Goal: Task Accomplishment & Management: Manage account settings

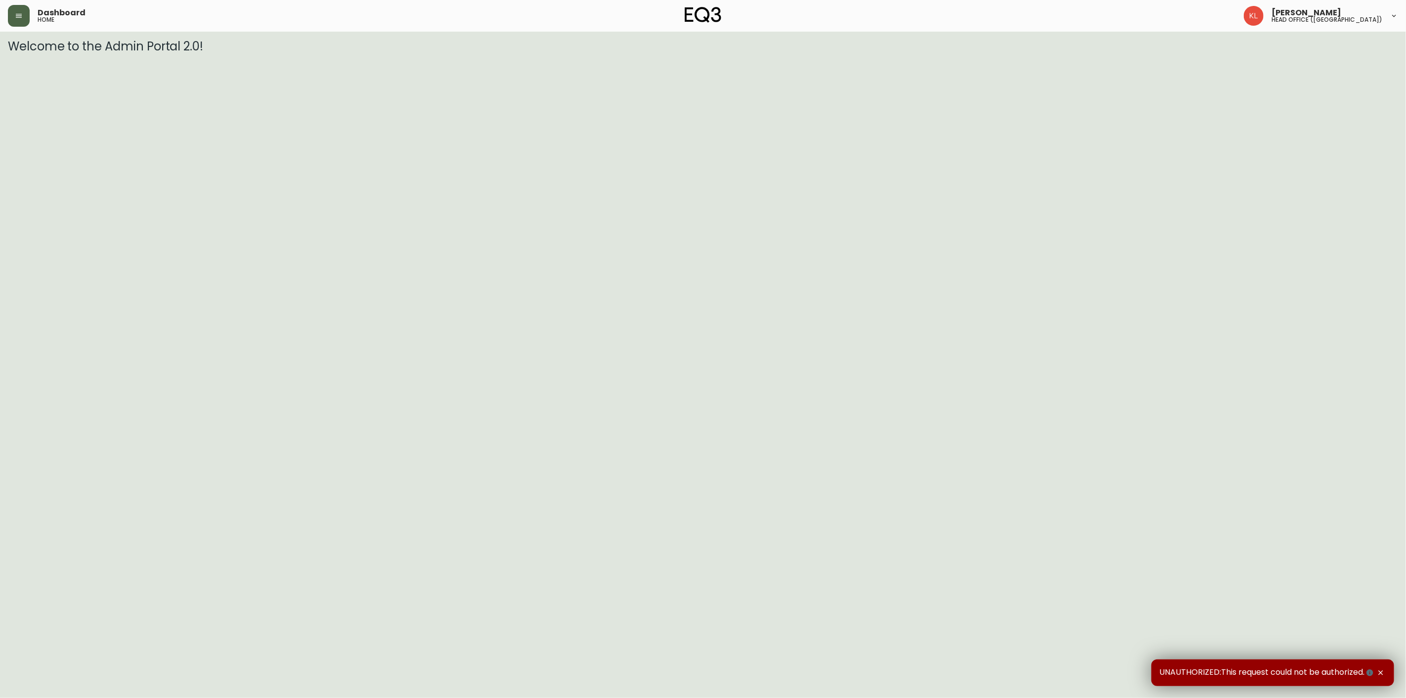
click at [8, 9] on button "button" at bounding box center [19, 16] width 22 height 22
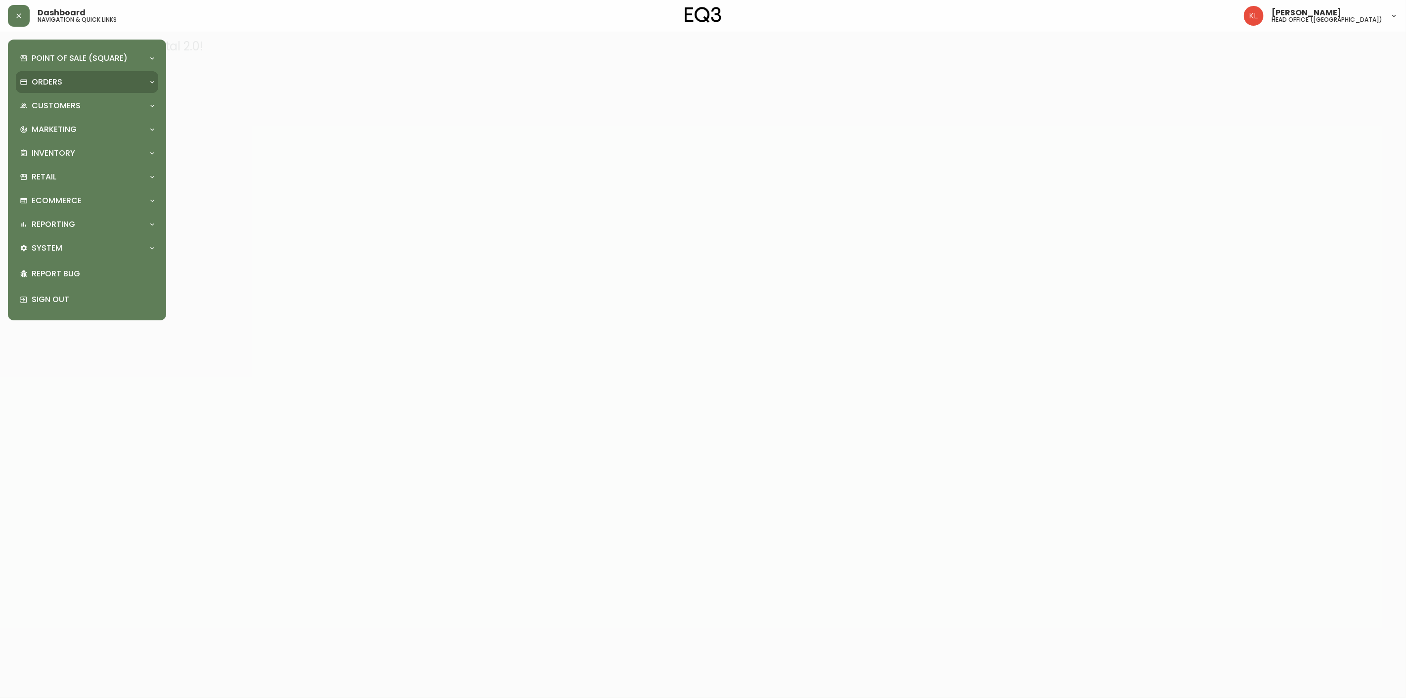
click at [39, 79] on p "Orders" at bounding box center [47, 82] width 31 height 11
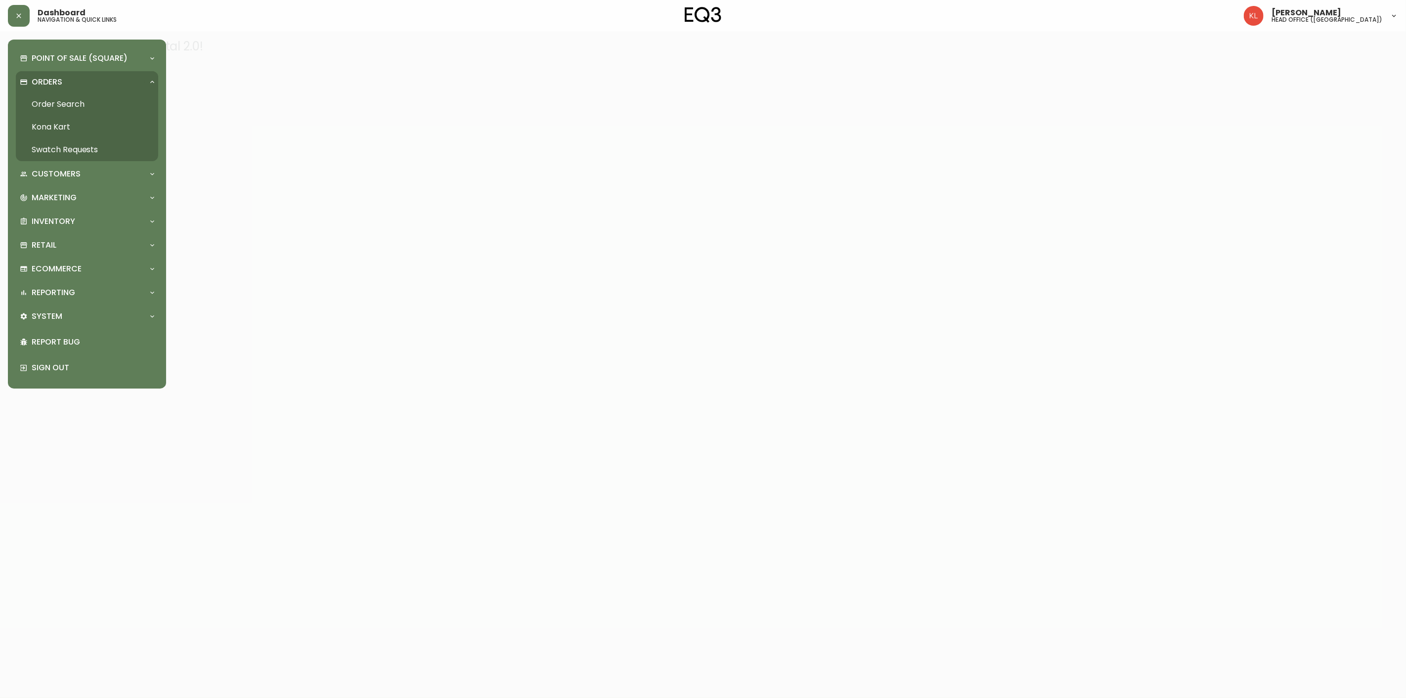
click at [63, 101] on link "Order Search" at bounding box center [87, 104] width 142 height 23
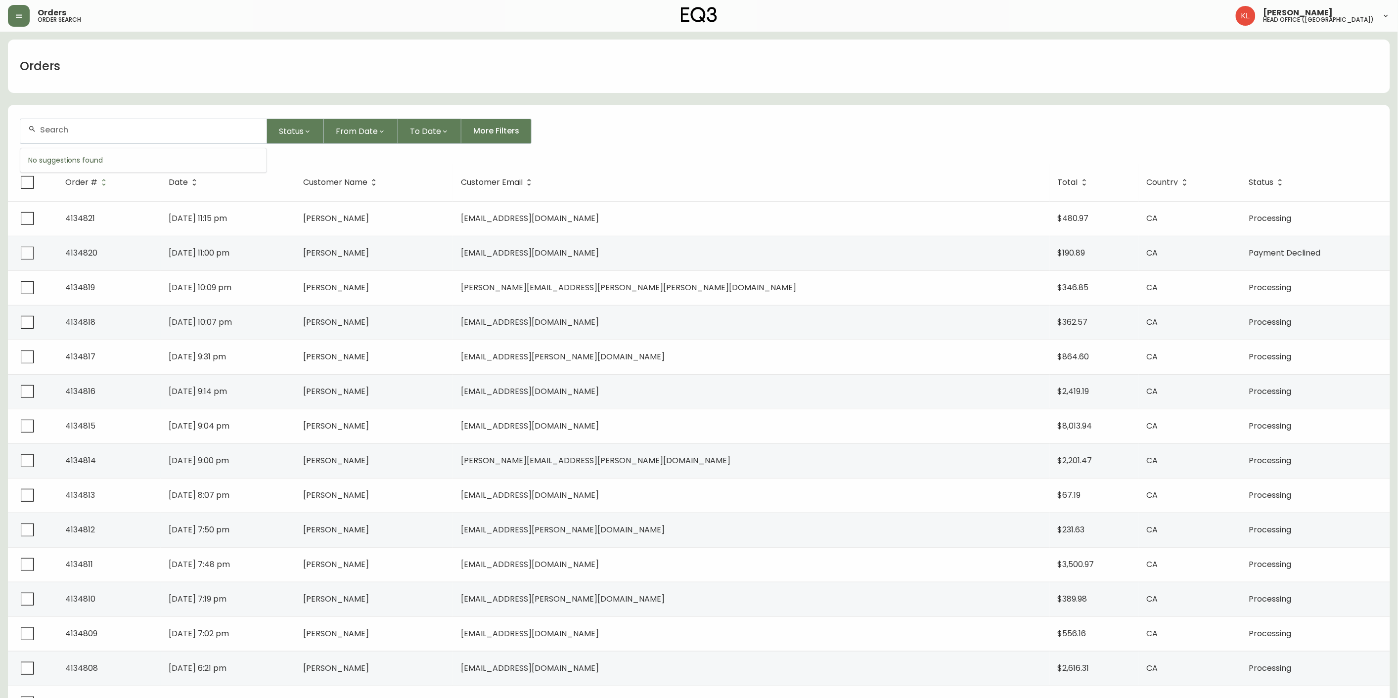
click at [51, 127] on input "text" at bounding box center [149, 129] width 219 height 9
paste input "[EMAIL_ADDRESS][DOMAIN_NAME]"
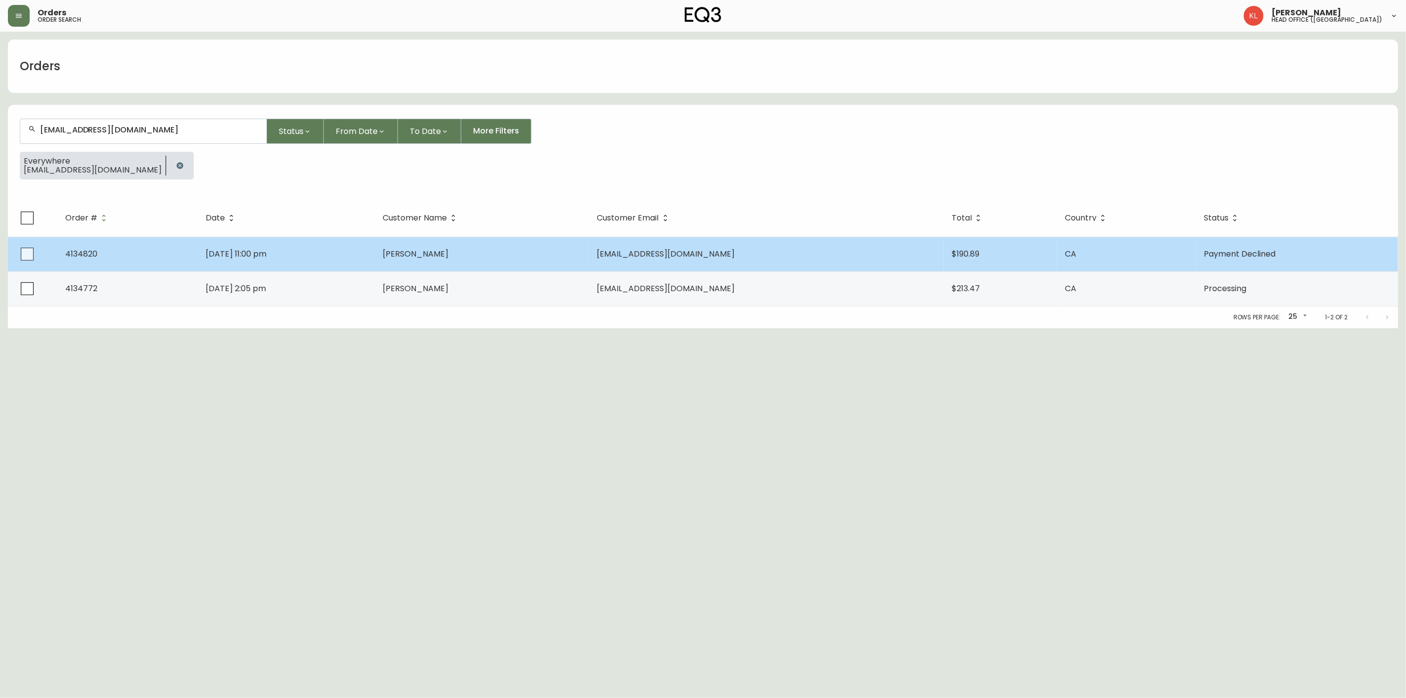
type input "[EMAIL_ADDRESS][DOMAIN_NAME]"
click at [272, 243] on td "[DATE] 11:00 pm" at bounding box center [286, 254] width 177 height 35
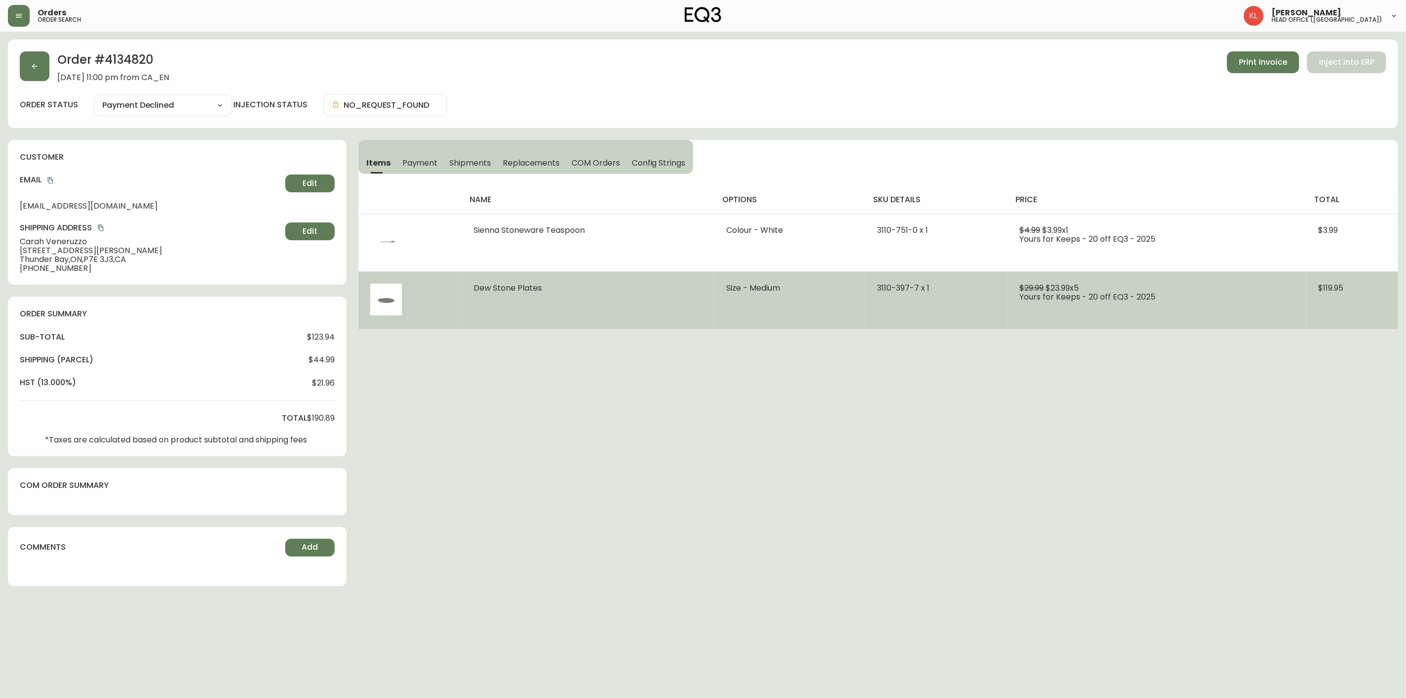
type input "Payment Declined"
select select "PAYMENT_DECLINED"
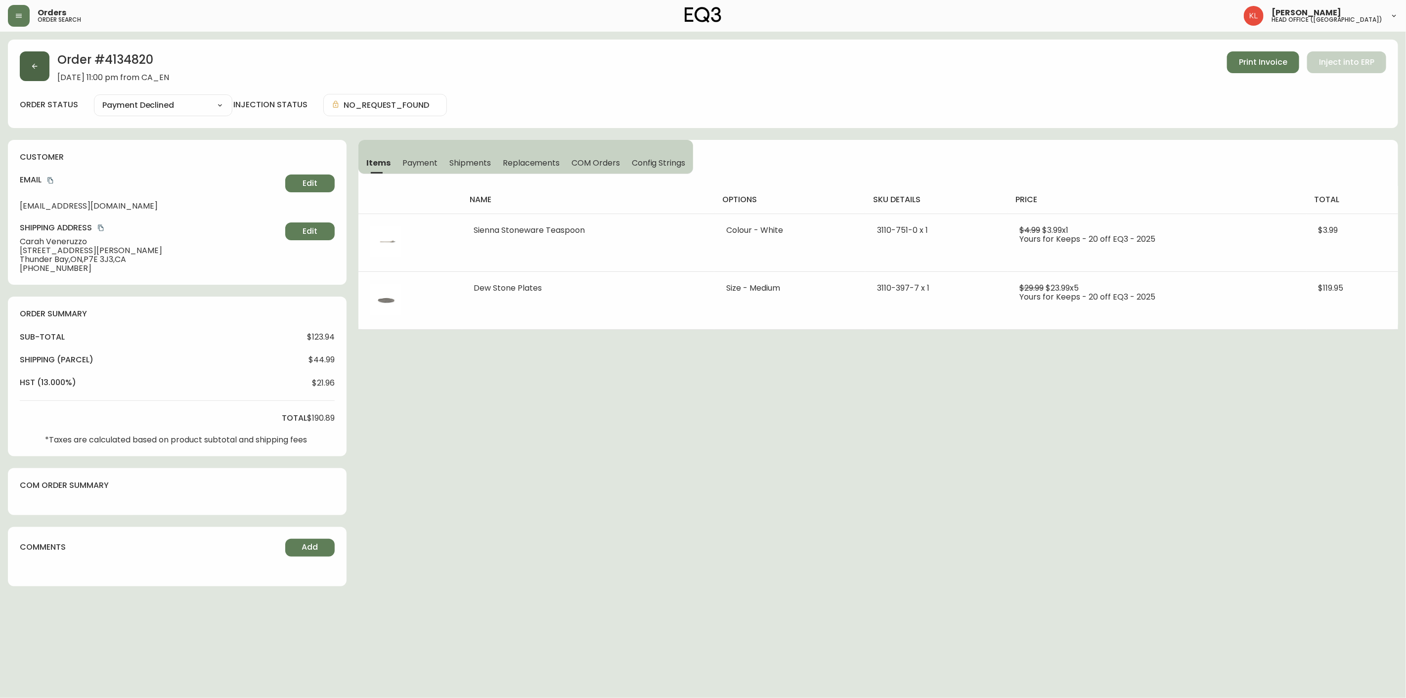
click at [41, 70] on button "button" at bounding box center [35, 66] width 30 height 30
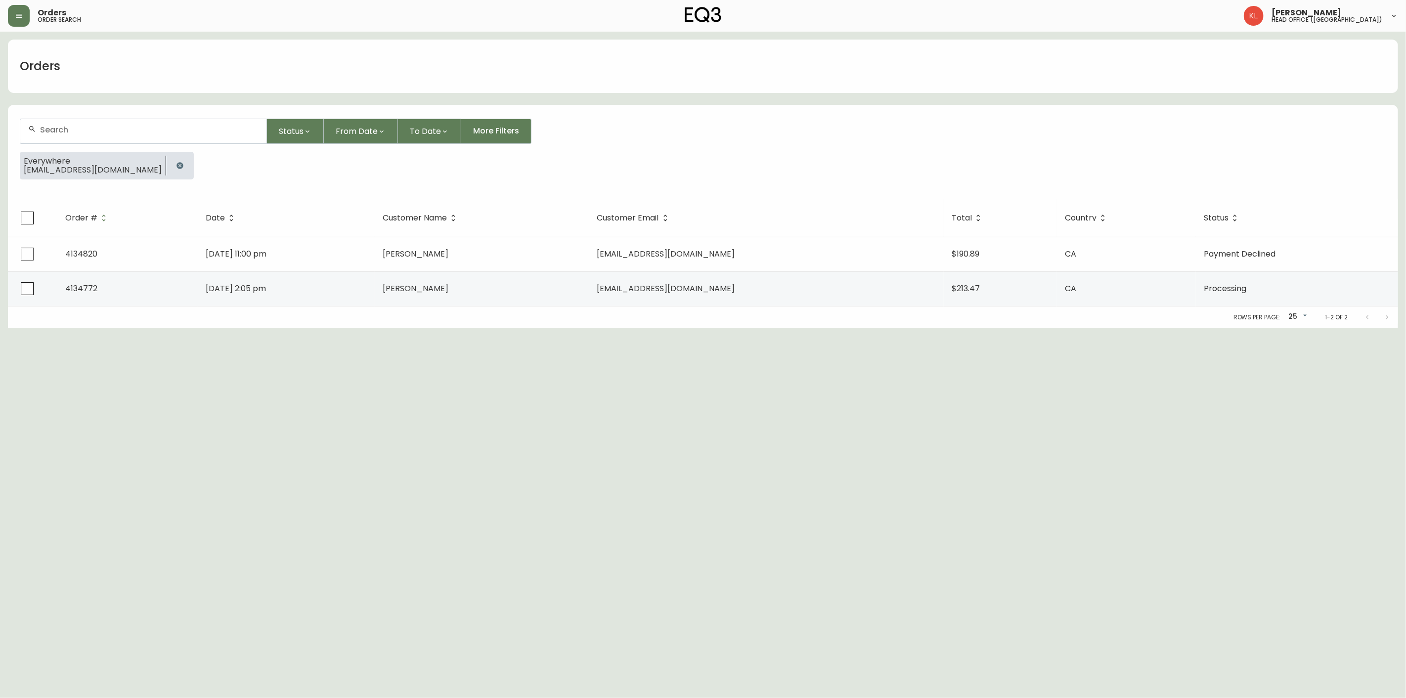
click at [170, 170] on button "button" at bounding box center [180, 166] width 20 height 20
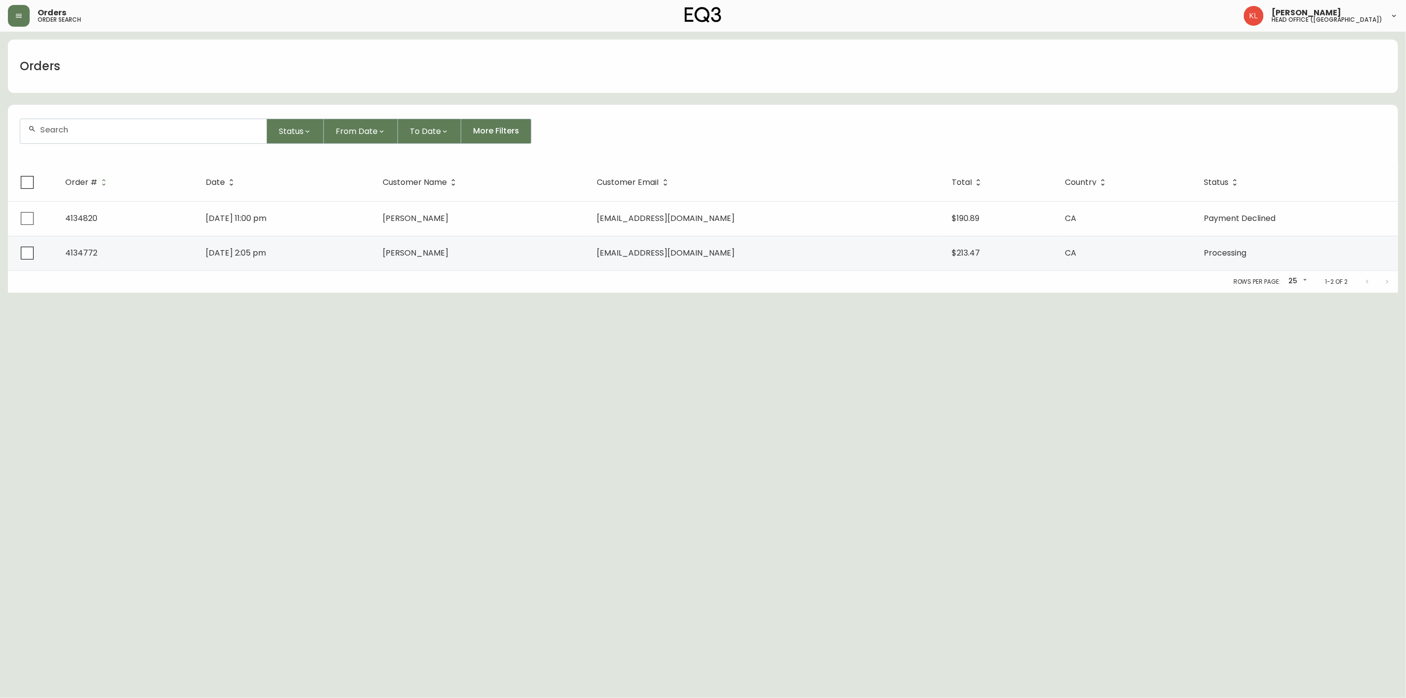
click at [152, 126] on input "text" at bounding box center [149, 129] width 219 height 9
paste input "[EMAIL_ADDRESS][DOMAIN_NAME]"
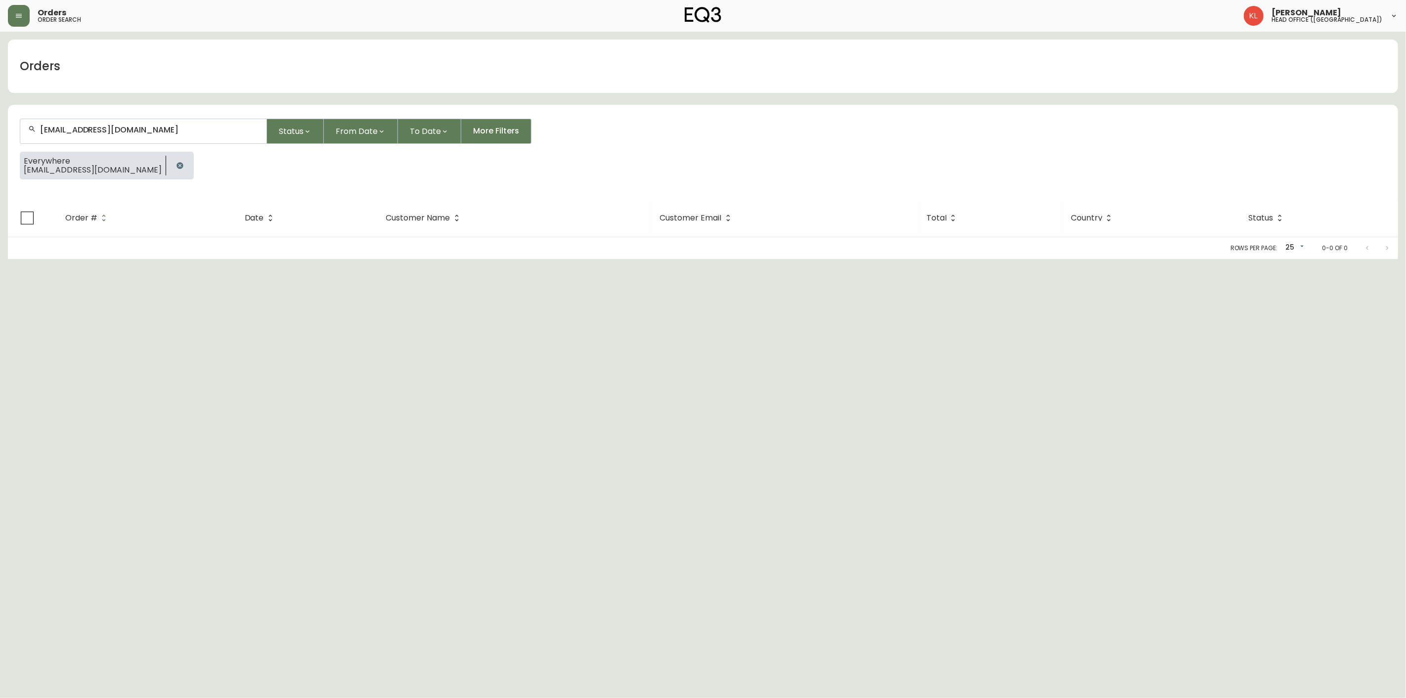
drag, startPoint x: 175, startPoint y: 130, endPoint x: -97, endPoint y: 170, distance: 274.9
click at [0, 170] on html "Orders order search [PERSON_NAME] head office ([GEOGRAPHIC_DATA]) Orders [EMAIL…" at bounding box center [703, 129] width 1406 height 259
paste input "cjd.davidson"
type input "[EMAIL_ADDRESS][DOMAIN_NAME]"
click at [108, 184] on span "[EMAIL_ADDRESS][DOMAIN_NAME]" at bounding box center [101, 184] width 138 height 11
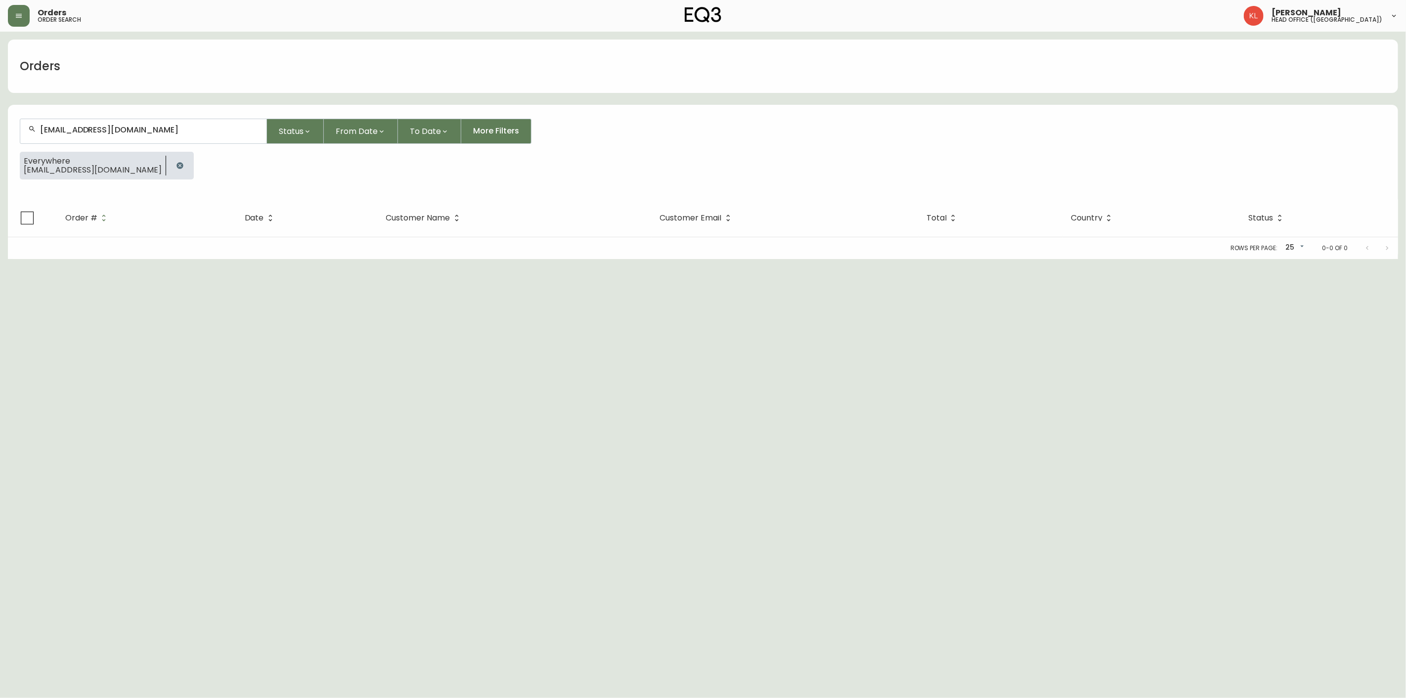
drag, startPoint x: 196, startPoint y: 137, endPoint x: -174, endPoint y: 176, distance: 371.4
click at [0, 176] on html "Orders order search [PERSON_NAME] head office ([GEOGRAPHIC_DATA]) Orders [EMAIL…" at bounding box center [703, 129] width 1406 height 259
drag, startPoint x: 162, startPoint y: 125, endPoint x: -216, endPoint y: 168, distance: 379.7
click at [0, 168] on html "Orders order search [PERSON_NAME] head office ([GEOGRAPHIC_DATA]) Orders [EMAIL…" at bounding box center [703, 129] width 1406 height 259
paste input "[EMAIL_ADDRESS][PERSON_NAME][DOMAIN_NAME]"
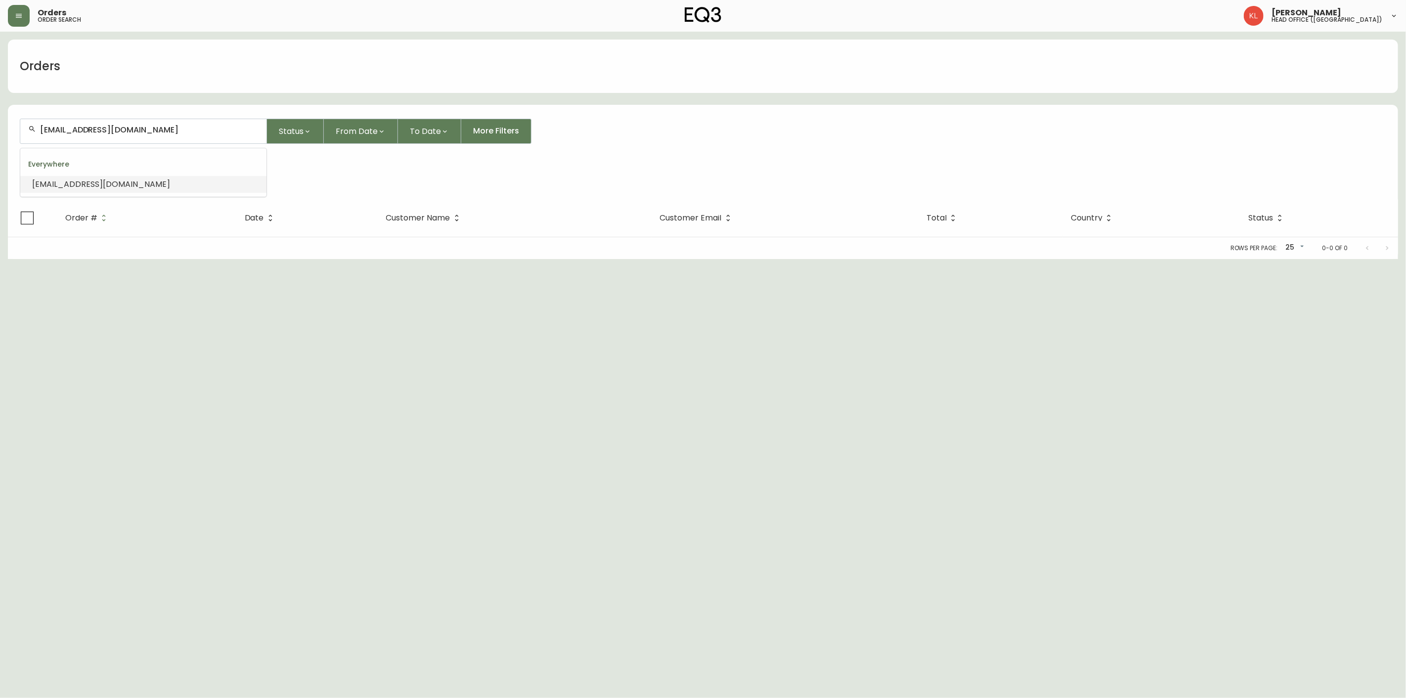
type input "[EMAIL_ADDRESS][PERSON_NAME][DOMAIN_NAME]"
drag, startPoint x: 175, startPoint y: 128, endPoint x: -185, endPoint y: 164, distance: 361.3
click at [0, 164] on html "Orders order search [PERSON_NAME] head office ([GEOGRAPHIC_DATA]) Orders [EMAIL…" at bounding box center [703, 129] width 1406 height 259
type input "[PERSON_NAME]"
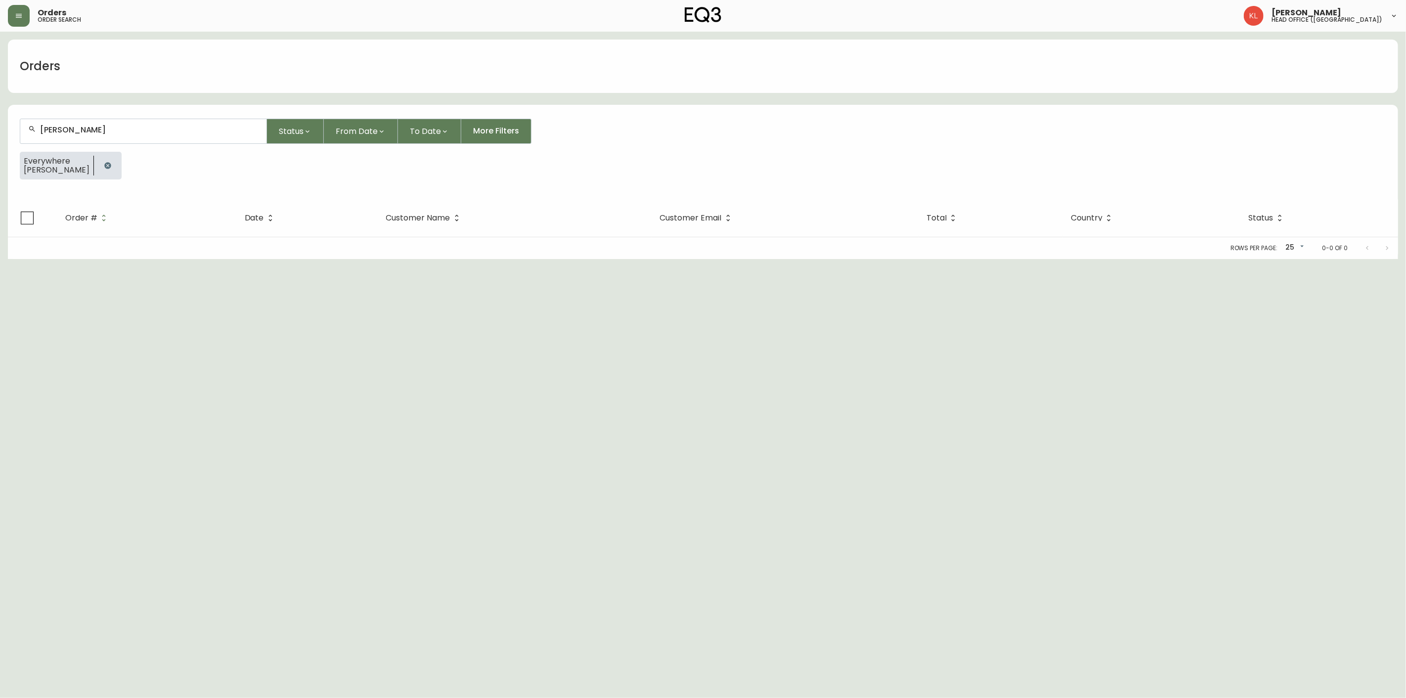
click at [104, 165] on icon "button" at bounding box center [108, 166] width 8 height 8
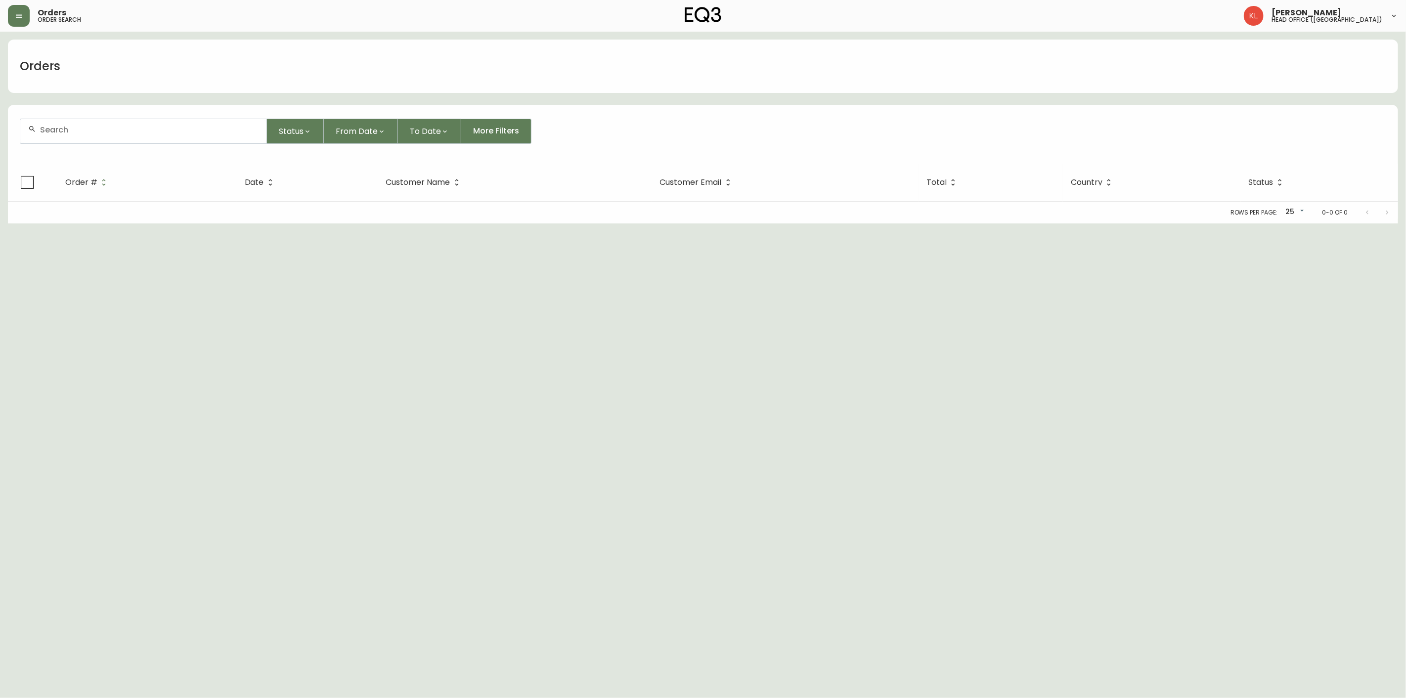
click at [111, 135] on div at bounding box center [143, 131] width 246 height 24
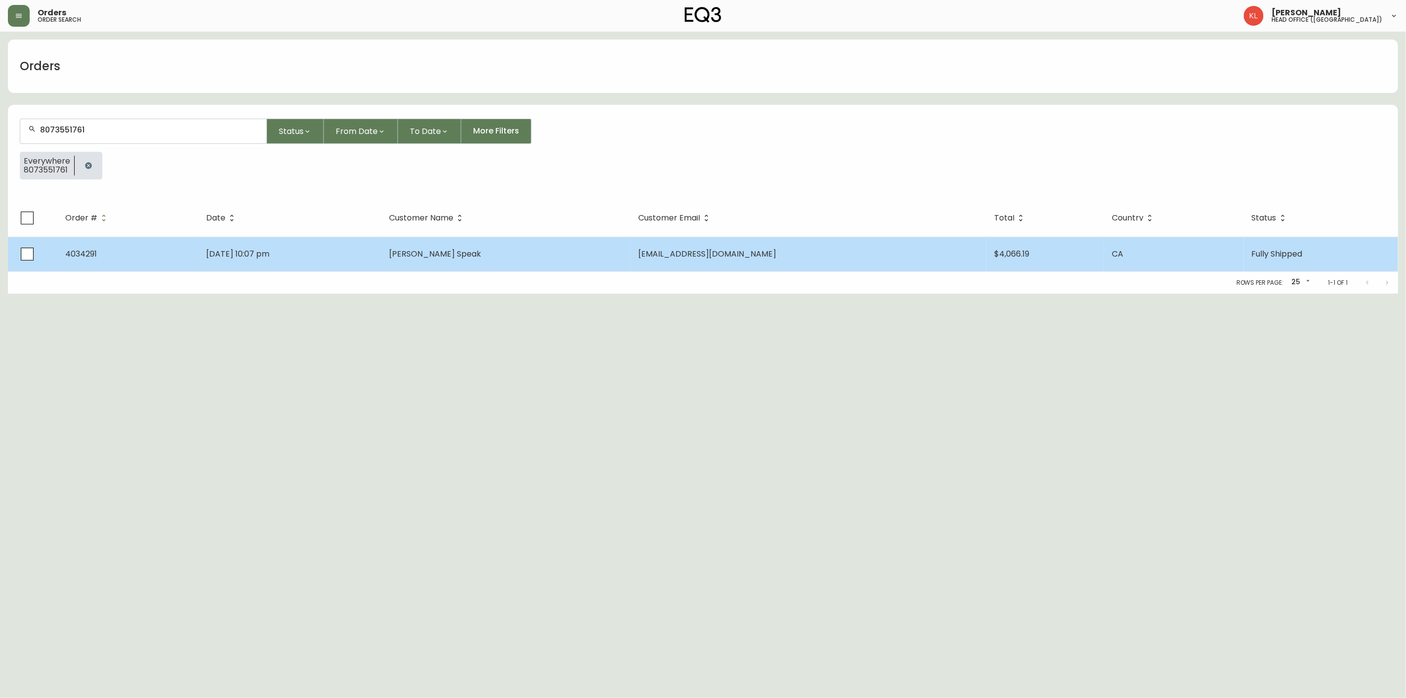
type input "8073551761"
click at [559, 253] on td "[PERSON_NAME] Speak" at bounding box center [505, 254] width 249 height 35
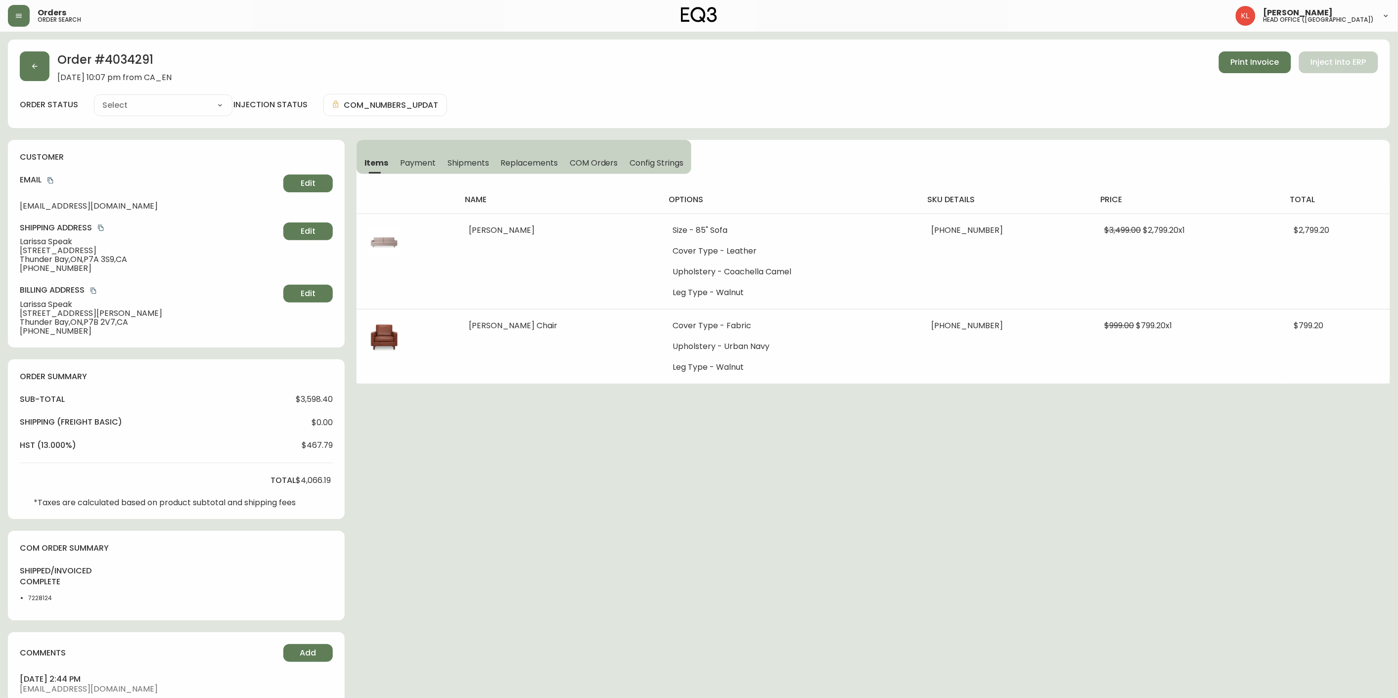
type input "Fully Shipped"
select select "FULLY_SHIPPED"
click at [33, 75] on button "button" at bounding box center [35, 66] width 30 height 30
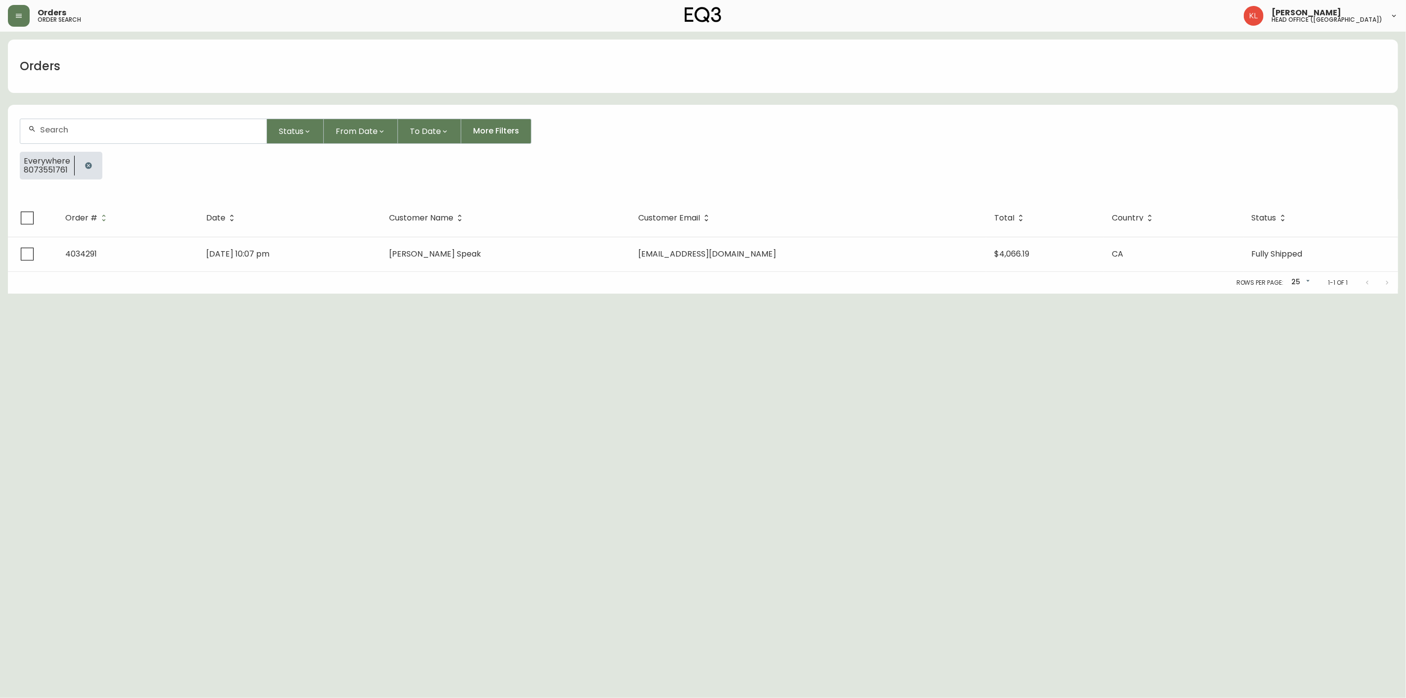
click at [90, 169] on button "button" at bounding box center [89, 166] width 20 height 20
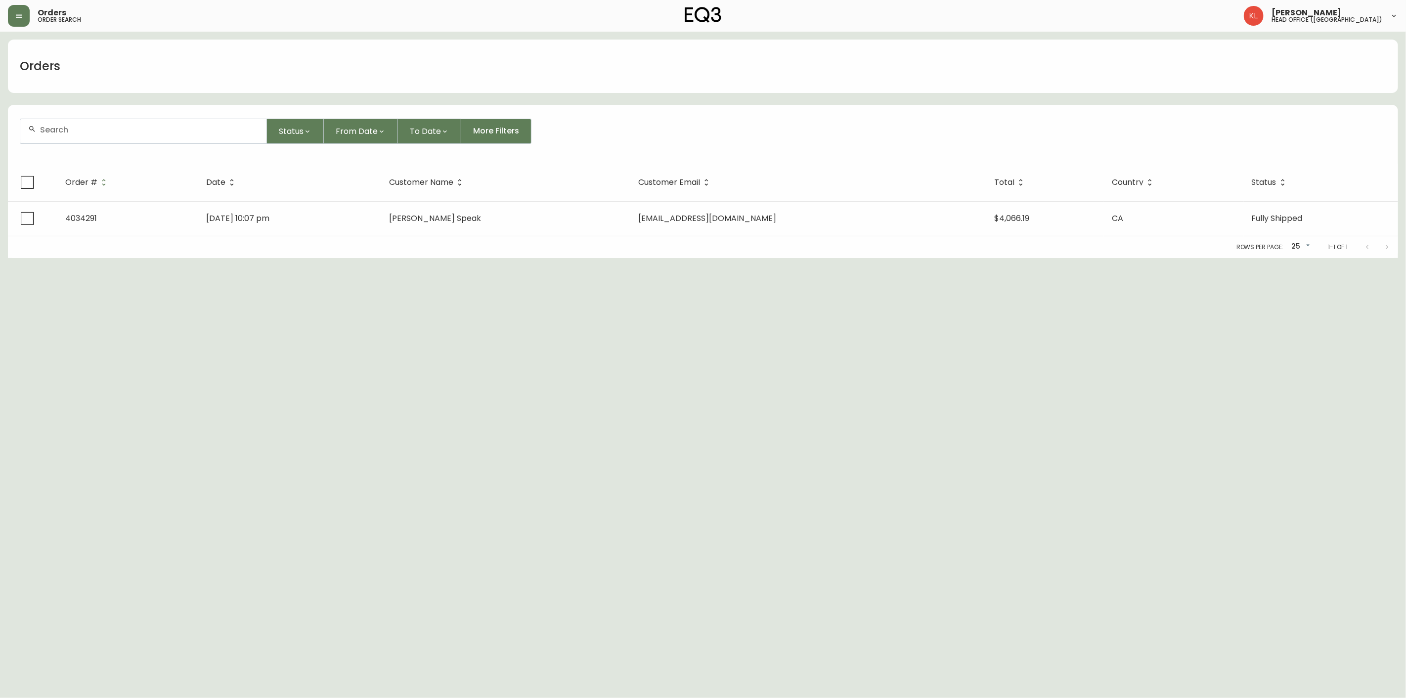
click at [116, 137] on div at bounding box center [143, 131] width 246 height 24
paste input "4134195"
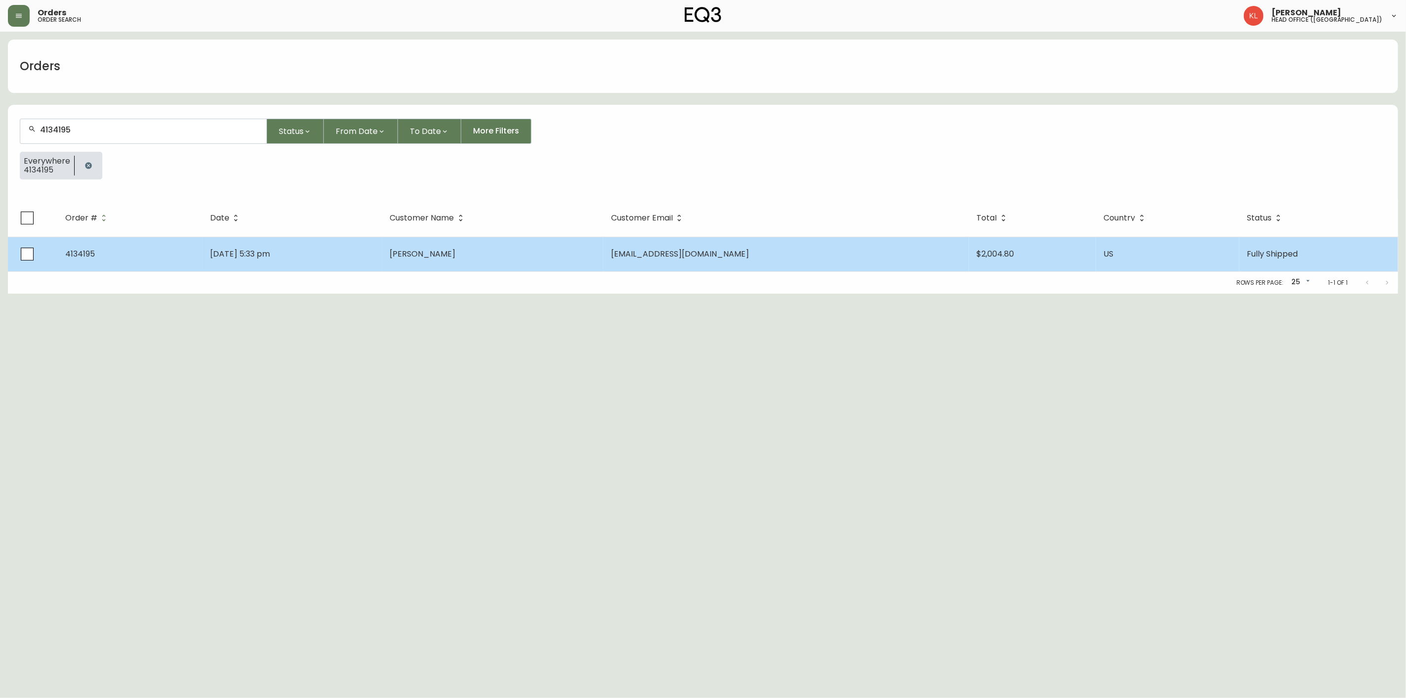
type input "4134195"
click at [168, 248] on td "4134195" at bounding box center [129, 254] width 145 height 35
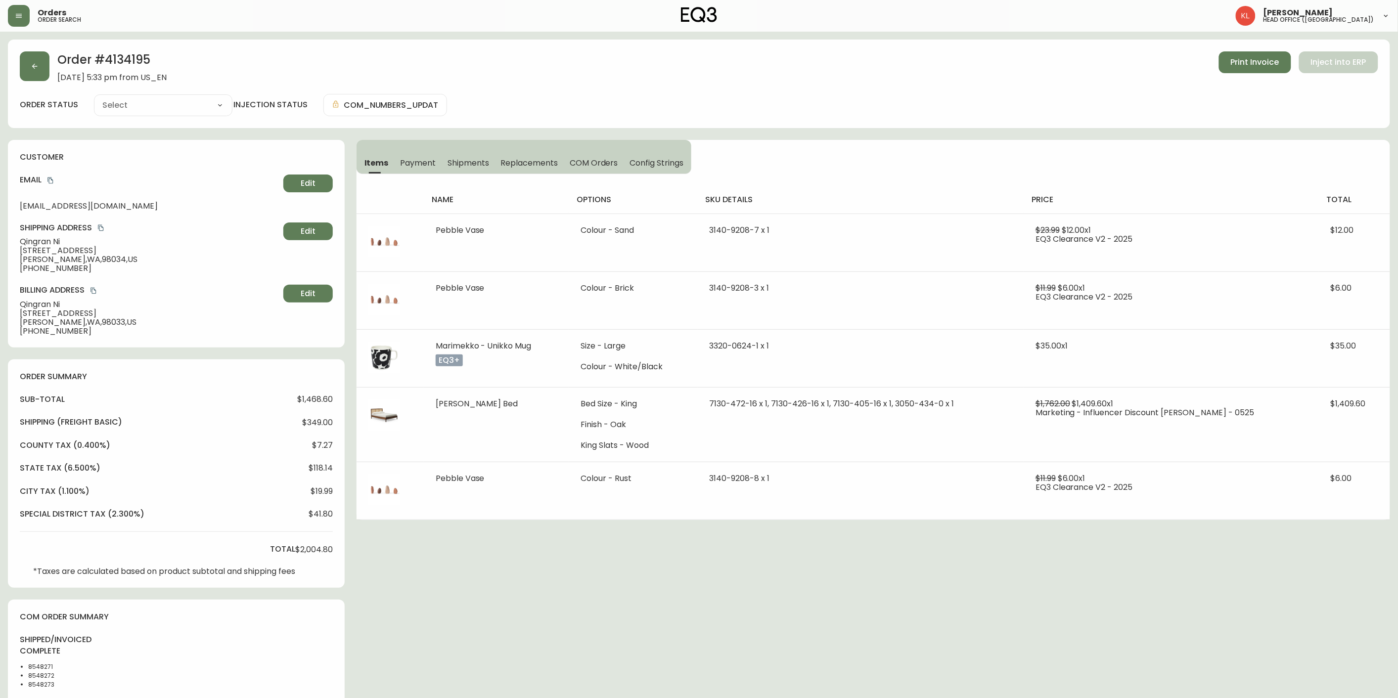
type input "Fully Shipped"
select select "FULLY_SHIPPED"
click at [458, 165] on span "Shipments" at bounding box center [469, 163] width 42 height 10
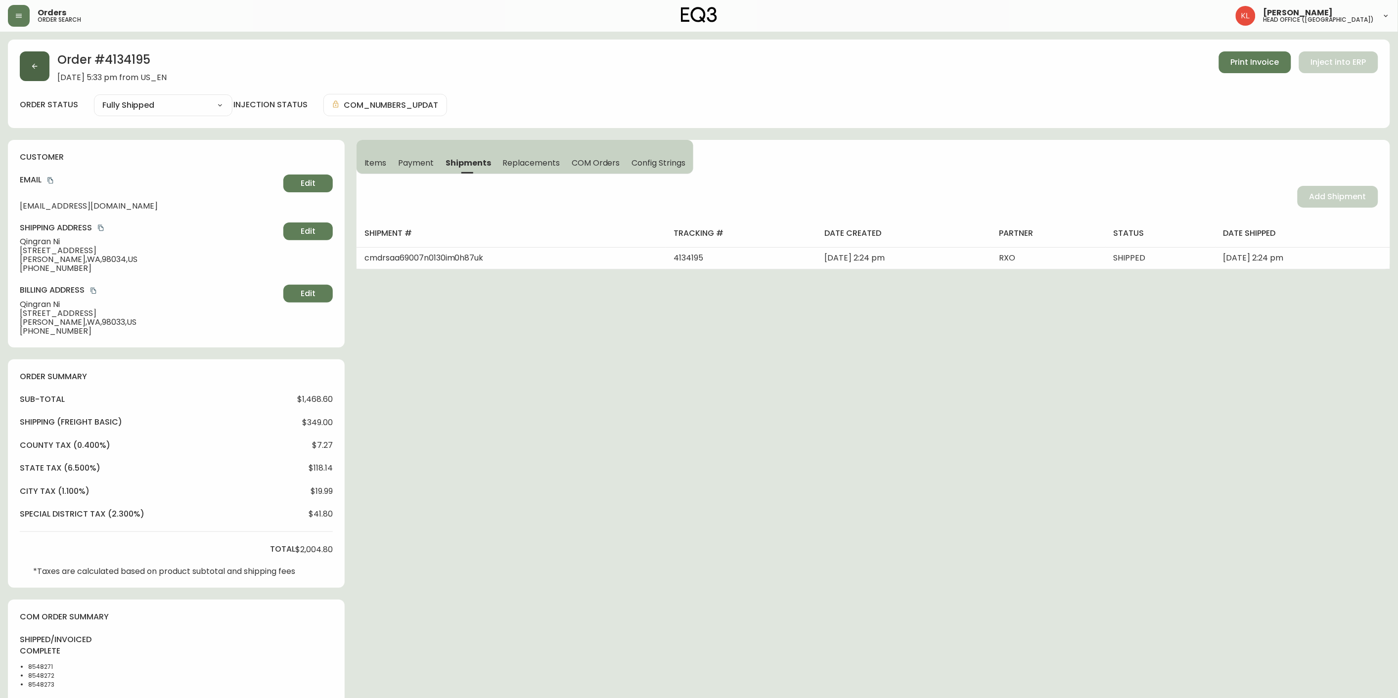
click at [25, 57] on button "button" at bounding box center [35, 66] width 30 height 30
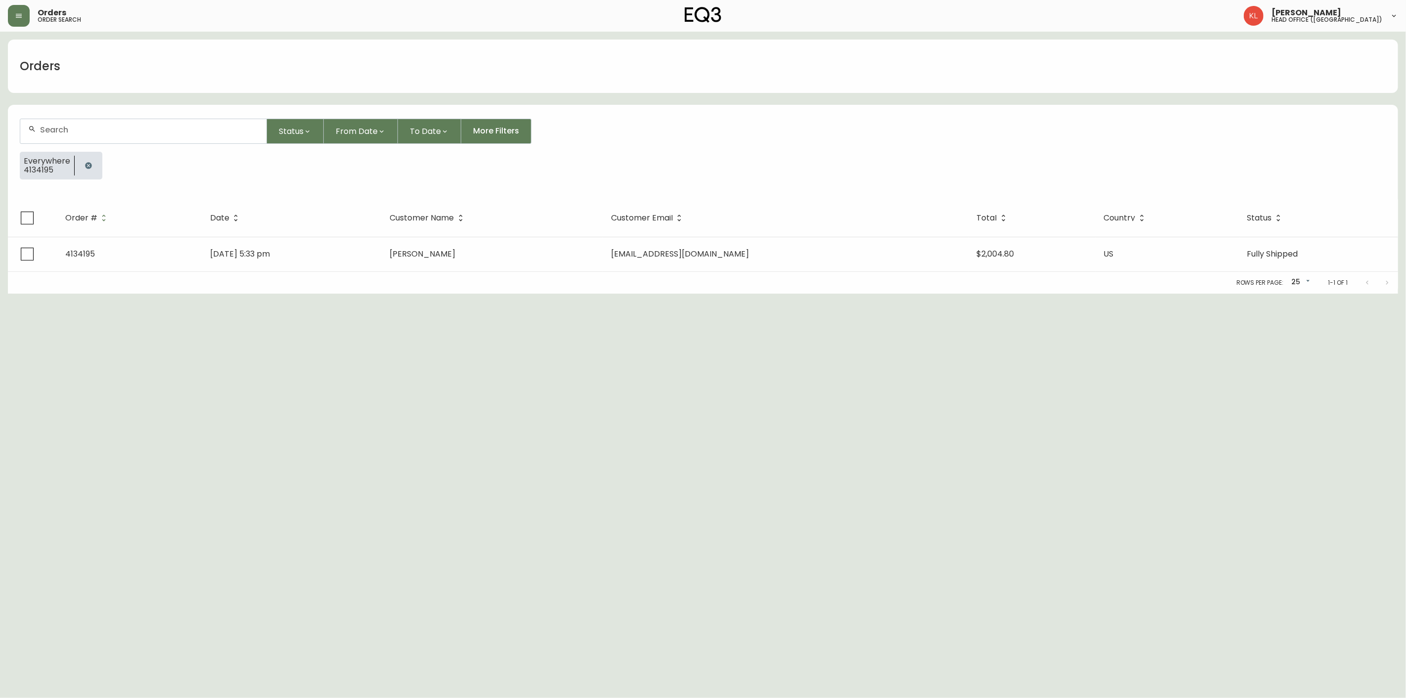
click at [85, 167] on icon "button" at bounding box center [88, 165] width 6 height 6
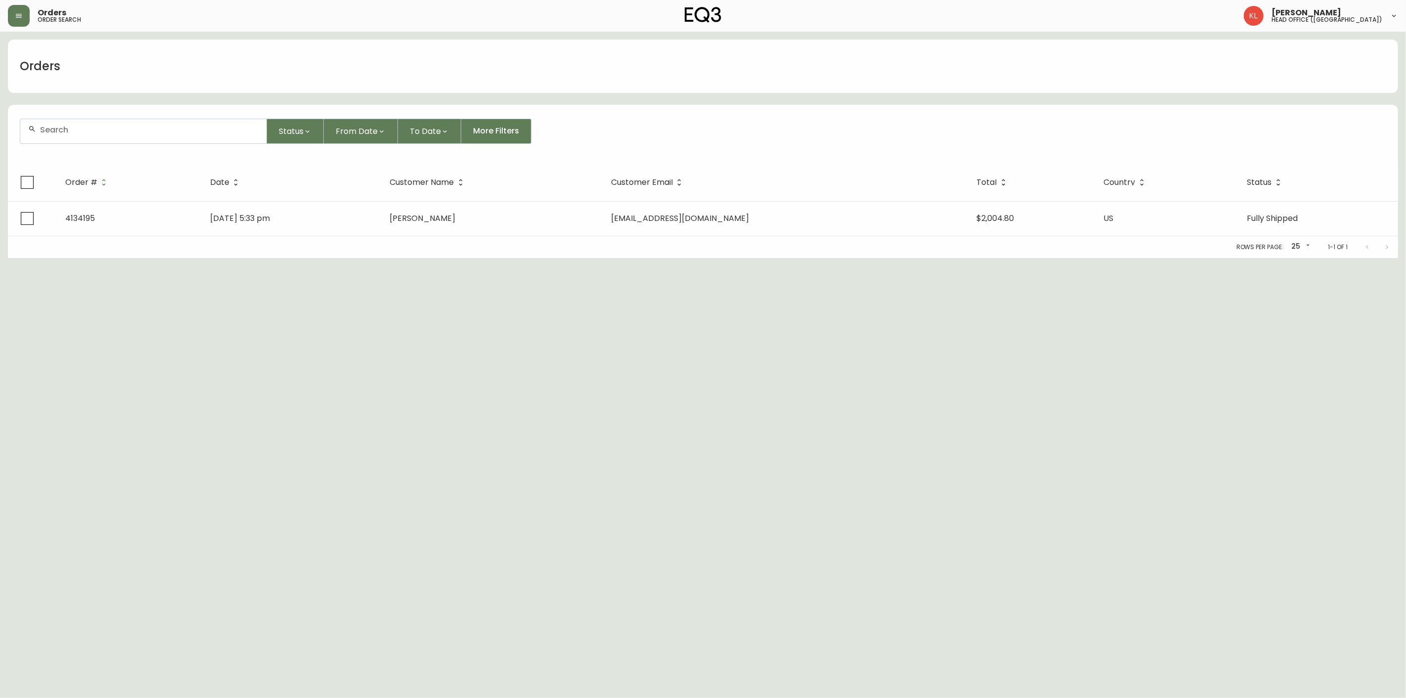
click at [113, 137] on div at bounding box center [143, 131] width 246 height 24
paste input "[EMAIL_ADDRESS][DOMAIN_NAME]"
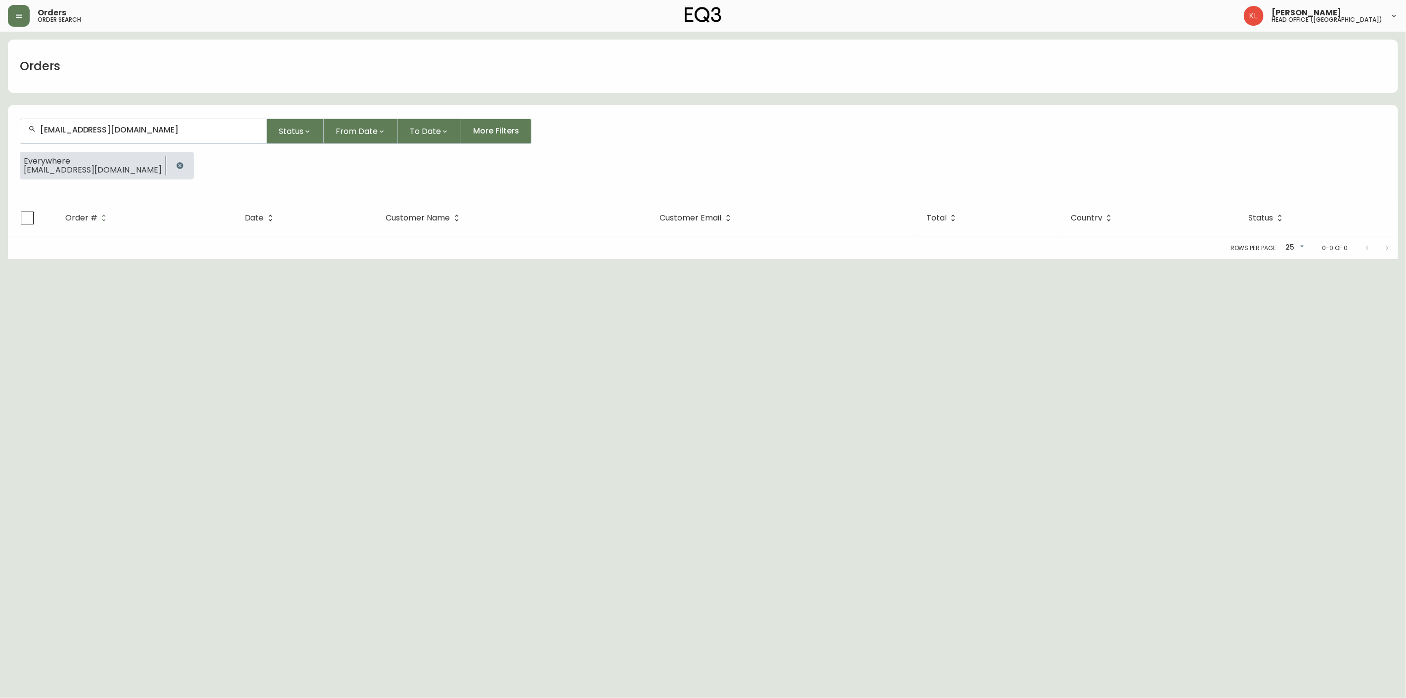
drag, startPoint x: -60, startPoint y: 170, endPoint x: -232, endPoint y: 170, distance: 172.1
click at [0, 170] on html "Orders order search [PERSON_NAME] head office ([GEOGRAPHIC_DATA]) Orders [EMAIL…" at bounding box center [703, 129] width 1406 height 259
drag, startPoint x: 154, startPoint y: 138, endPoint x: -176, endPoint y: 170, distance: 331.3
click at [0, 170] on html "Orders order search [PERSON_NAME] head office ([GEOGRAPHIC_DATA]) Orders [EMAIL…" at bounding box center [703, 129] width 1406 height 259
drag, startPoint x: 145, startPoint y: 129, endPoint x: -36, endPoint y: 170, distance: 185.5
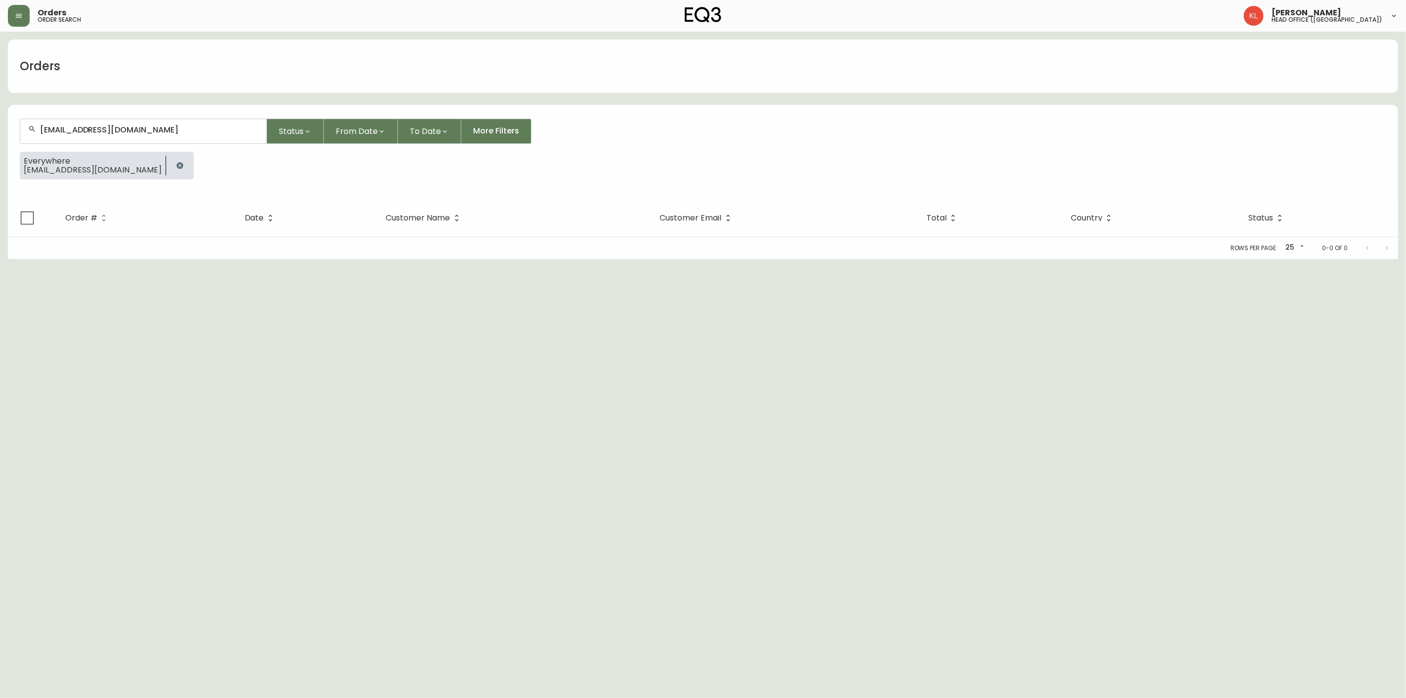
click at [0, 170] on html "Orders order search [PERSON_NAME] head office ([GEOGRAPHIC_DATA]) Orders [EMAIL…" at bounding box center [703, 129] width 1406 height 259
paste input "k-ngu@hot"
type input "[EMAIL_ADDRESS][DOMAIN_NAME]"
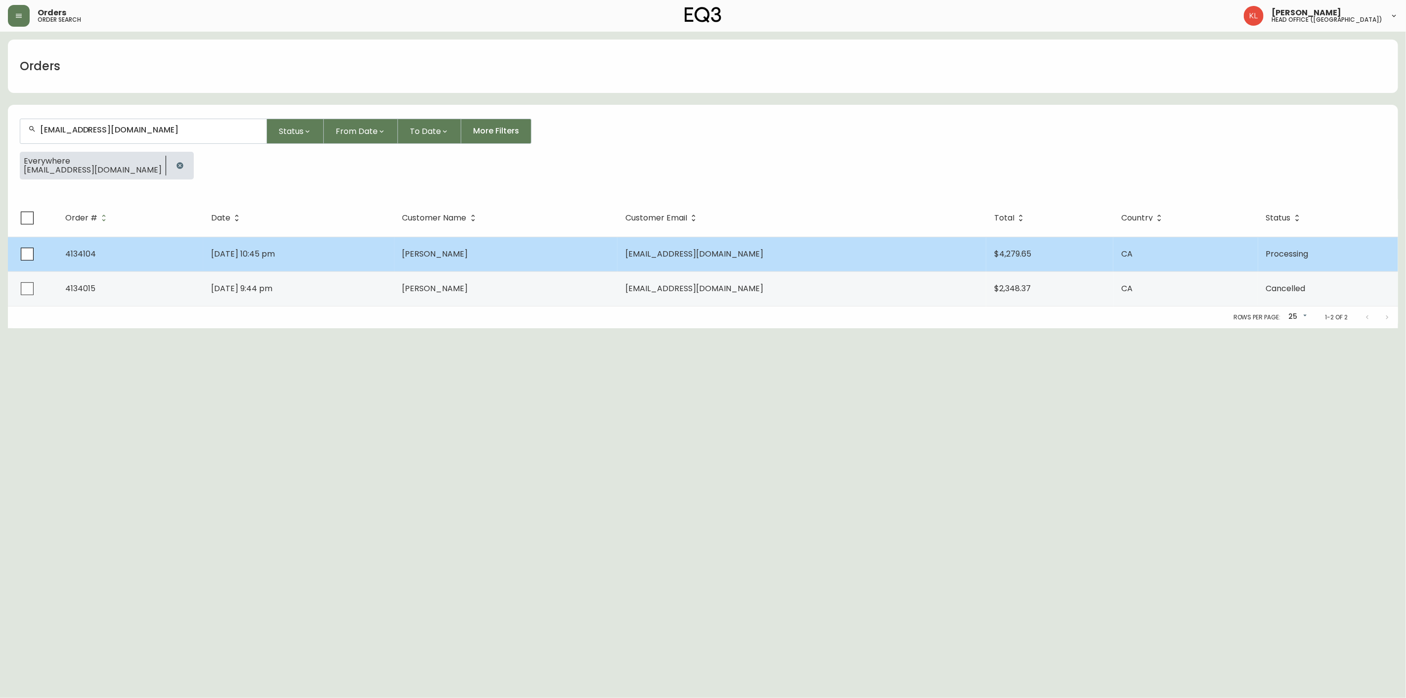
type input "[EMAIL_ADDRESS][DOMAIN_NAME]"
click at [255, 256] on span "[DATE] 10:45 pm" at bounding box center [243, 253] width 64 height 11
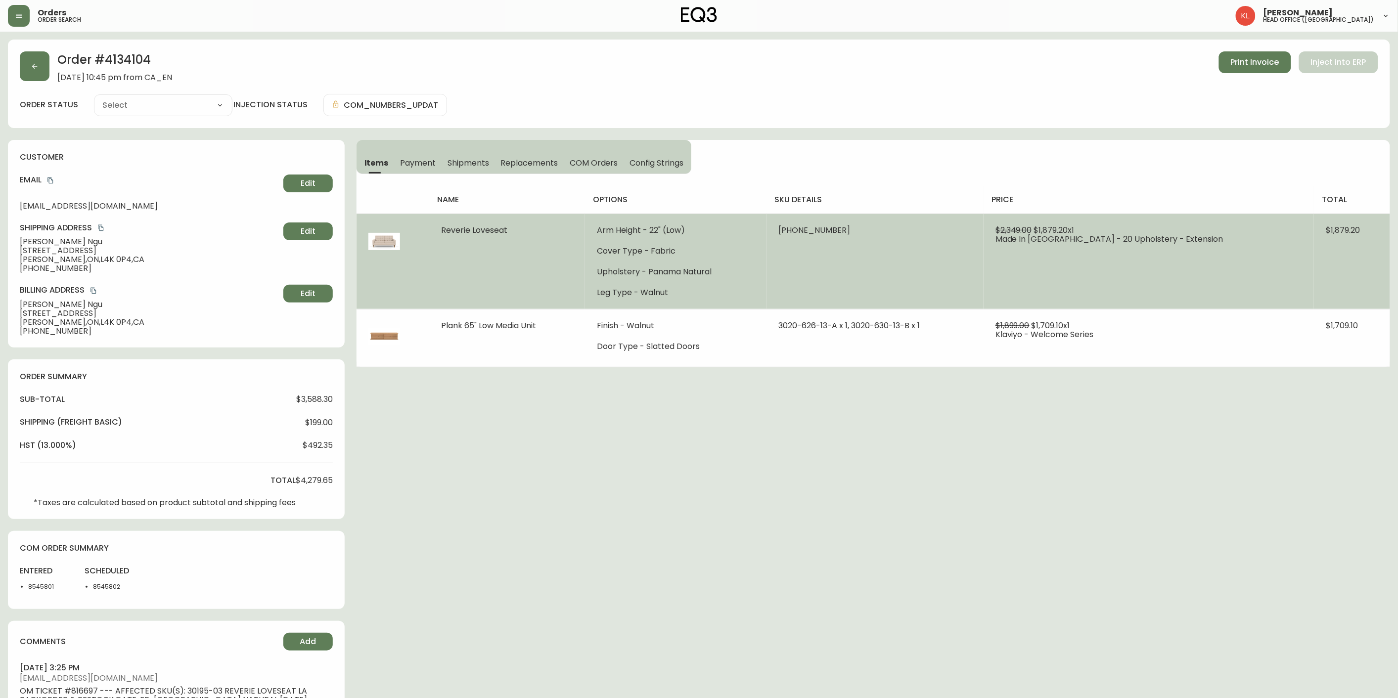
type input "Processing"
select select "PROCESSING"
